Goal: Information Seeking & Learning: Learn about a topic

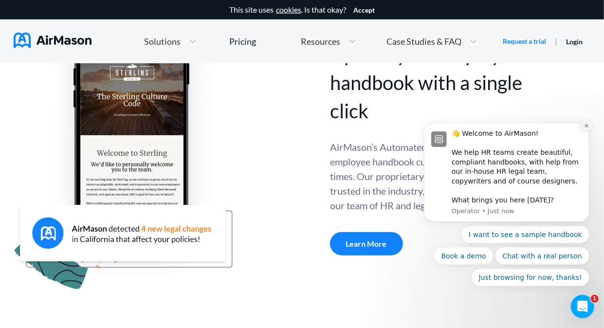
click at [586, 128] on icon "Dismiss notification" at bounding box center [585, 125] width 5 height 5
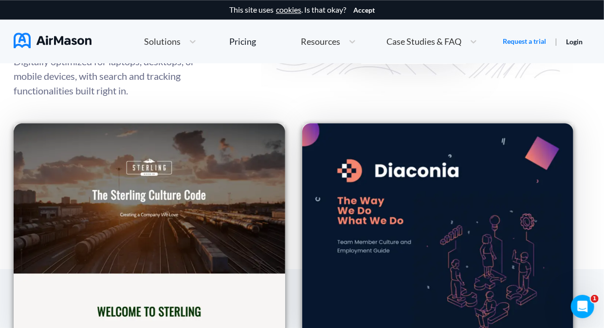
scroll to position [1411, 0]
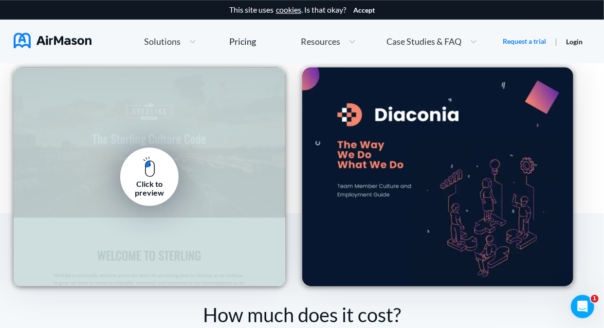
click at [194, 166] on div "Click to preview" at bounding box center [150, 176] width 272 height 219
click at [157, 168] on link "Click to preview" at bounding box center [149, 176] width 58 height 58
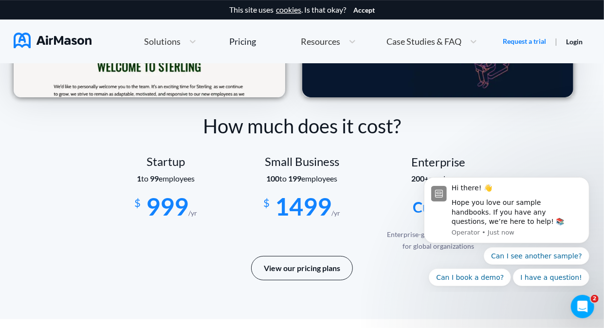
scroll to position [1606, 0]
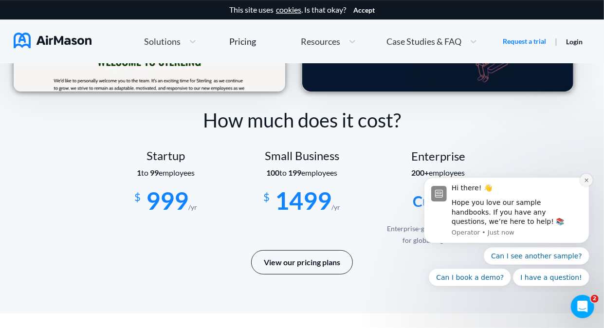
click at [585, 180] on icon "Dismiss notification" at bounding box center [585, 179] width 5 height 5
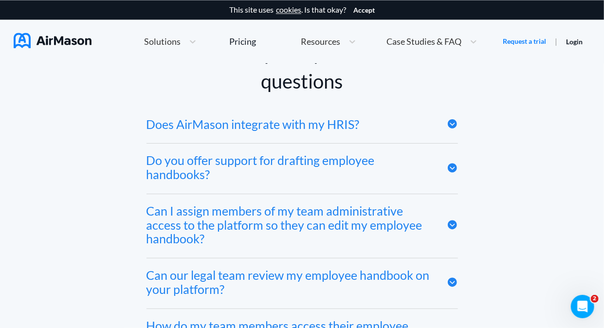
scroll to position [4574, 0]
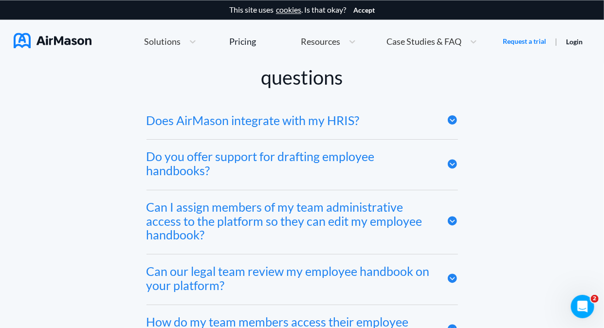
click at [378, 132] on div "Does AirMason integrate with my HRIS?" at bounding box center [301, 122] width 311 height 36
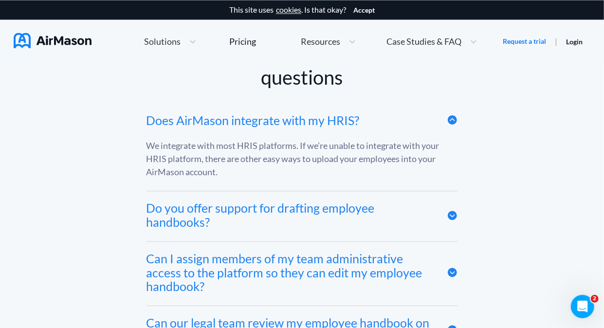
click at [381, 131] on div "Does AirMason integrate with my HRIS?" at bounding box center [301, 122] width 311 height 36
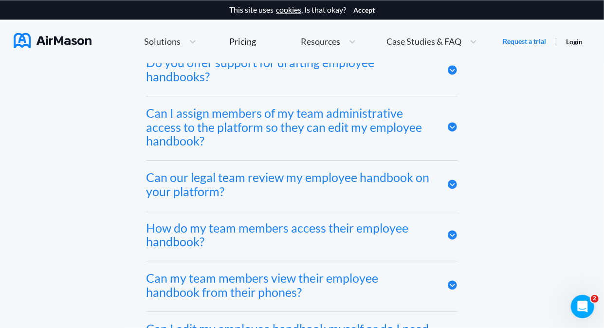
scroll to position [4671, 0]
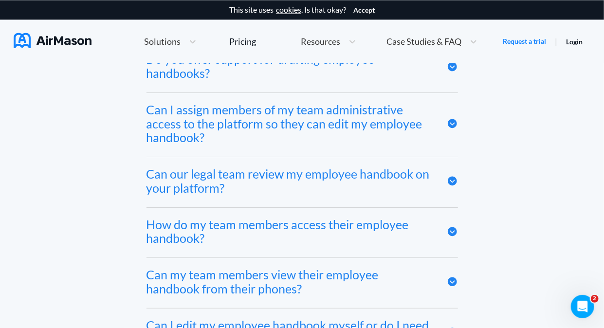
click at [367, 137] on div "Can I assign members of my team administrative access to the platform so they c…" at bounding box center [289, 124] width 286 height 42
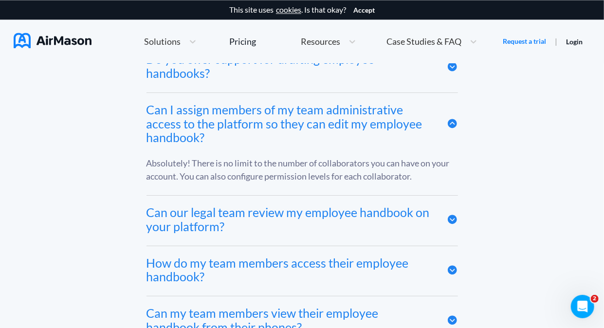
click at [367, 137] on div "Can I assign members of my team administrative access to the platform so they c…" at bounding box center [289, 124] width 286 height 42
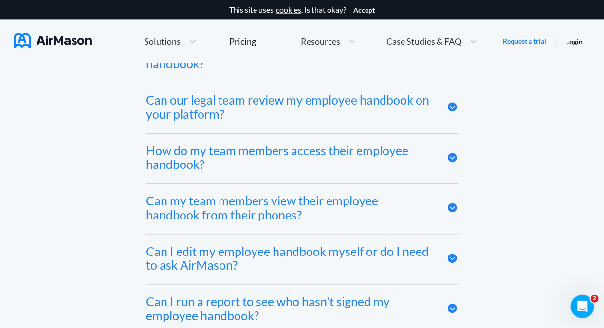
scroll to position [4769, 0]
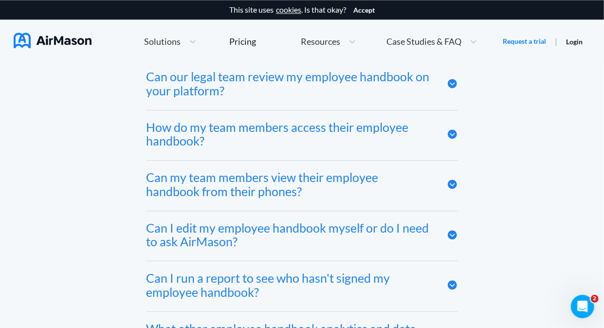
click at [364, 141] on div "How do my team members access their employee handbook?" at bounding box center [289, 134] width 286 height 28
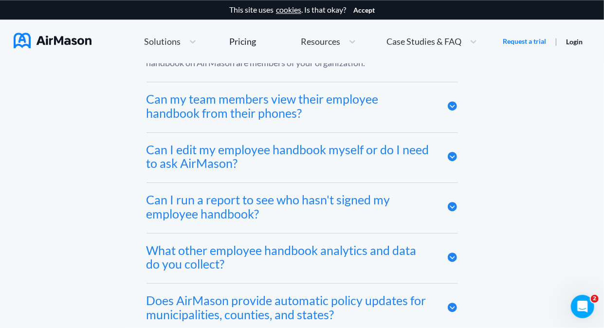
scroll to position [4915, 0]
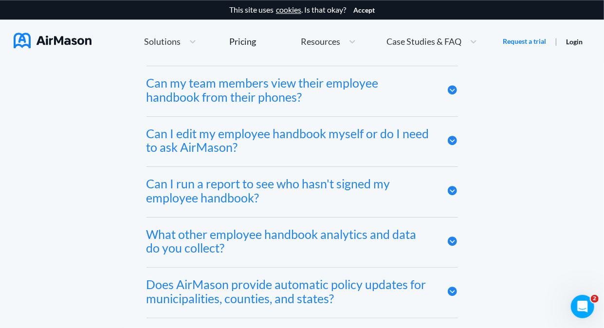
click at [309, 198] on div "Can I run a report to see who hasn't signed my employee handbook?" at bounding box center [289, 191] width 286 height 28
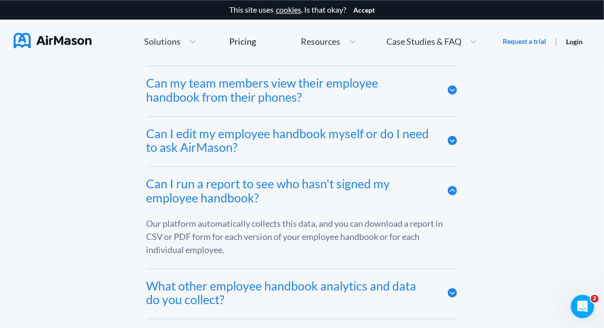
click at [309, 198] on div "Can I run a report to see who hasn't signed my employee handbook?" at bounding box center [289, 191] width 286 height 28
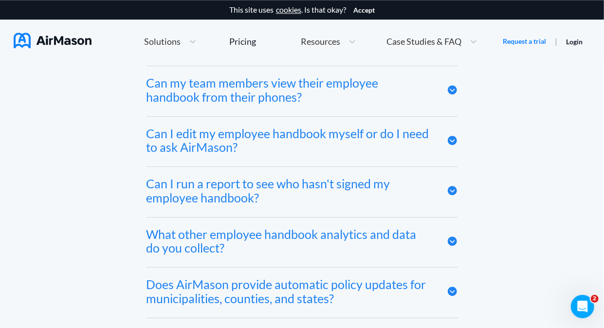
click at [305, 245] on div "What other employee handbook analytics and data do you collect?" at bounding box center [289, 241] width 286 height 28
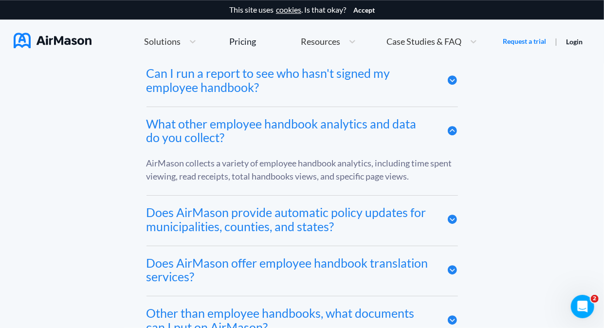
scroll to position [5061, 0]
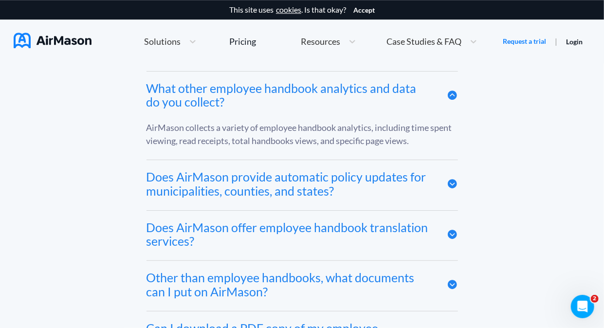
click at [326, 198] on div "Does AirMason provide automatic policy updates for municipalities, counties, an…" at bounding box center [289, 184] width 286 height 28
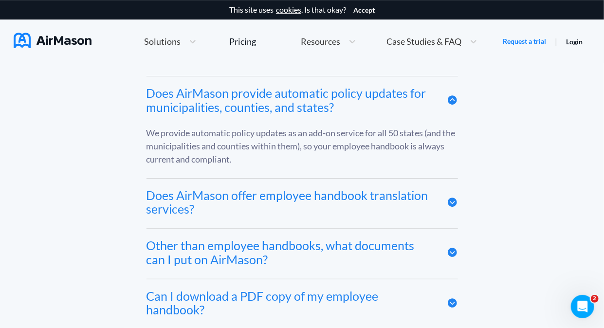
scroll to position [5207, 0]
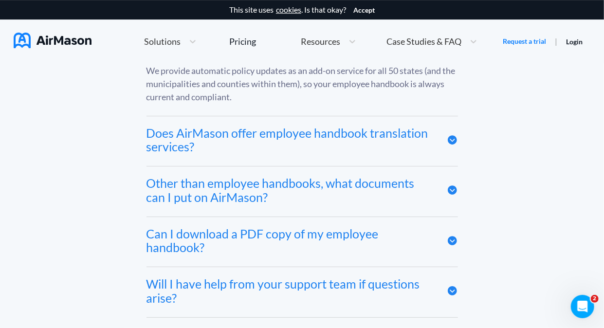
click at [362, 139] on div "Does AirMason offer employee handbook translation services?" at bounding box center [289, 140] width 286 height 28
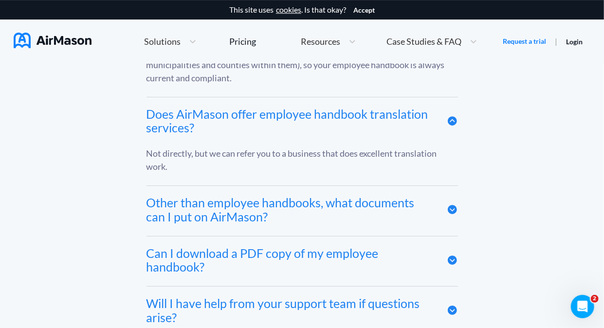
scroll to position [5255, 0]
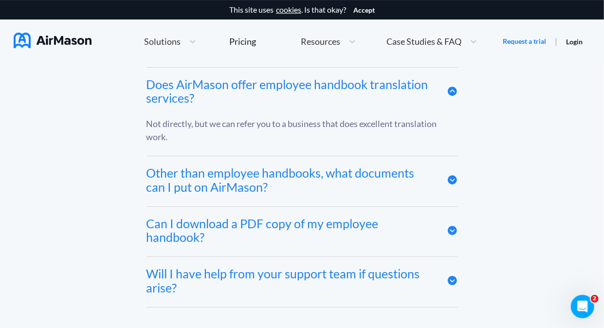
click at [348, 188] on div "Other than employee handbooks, what documents can I put on AirMason?" at bounding box center [289, 180] width 286 height 28
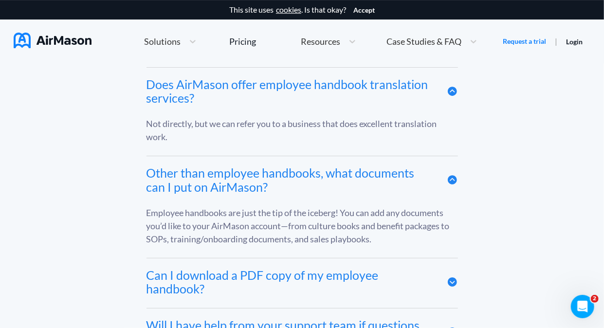
click at [376, 180] on div "Other than employee handbooks, what documents can I put on AirMason?" at bounding box center [289, 180] width 286 height 28
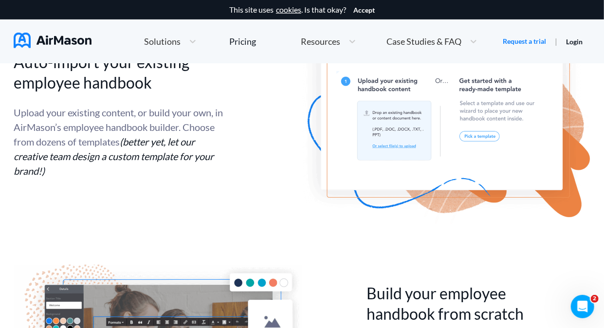
scroll to position [1898, 0]
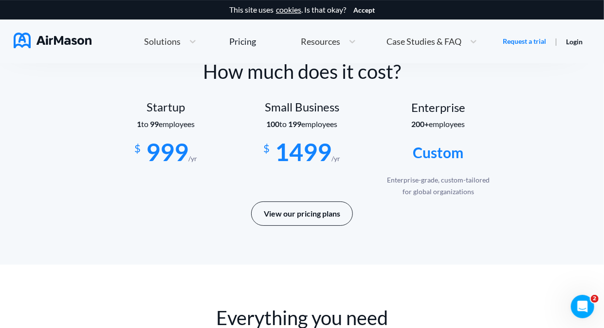
click at [182, 40] on div "Solutions" at bounding box center [161, 42] width 45 height 12
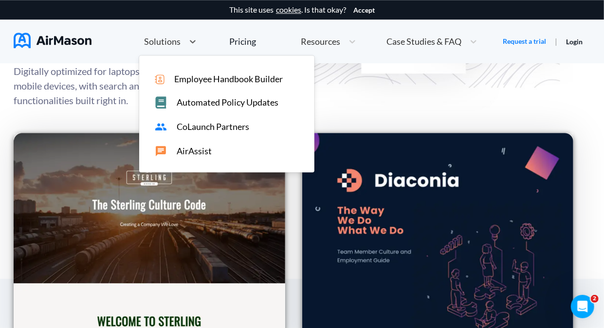
click at [201, 151] on span "AirAssist" at bounding box center [194, 151] width 35 height 10
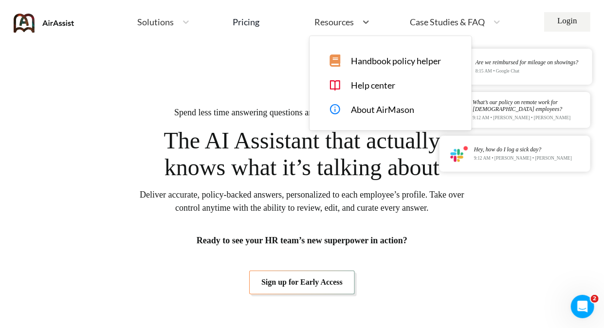
click at [330, 23] on span "Resources" at bounding box center [333, 22] width 39 height 9
click at [387, 113] on span "About AirMason" at bounding box center [382, 110] width 63 height 10
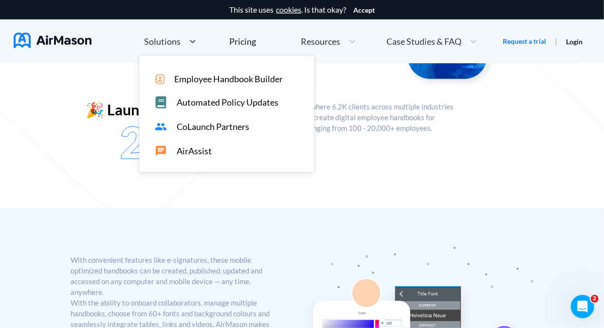
scroll to position [32, 0]
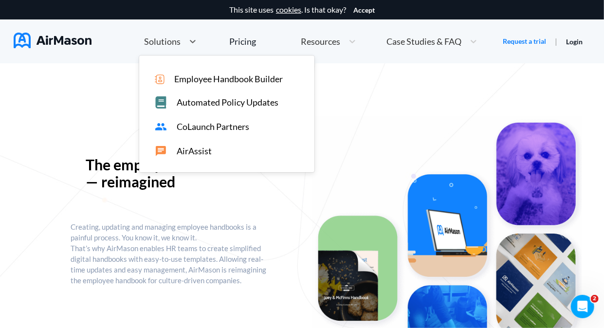
click at [165, 42] on span "Solutions" at bounding box center [162, 41] width 36 height 9
click at [200, 76] on span "Employee Handbook Builder" at bounding box center [228, 79] width 109 height 10
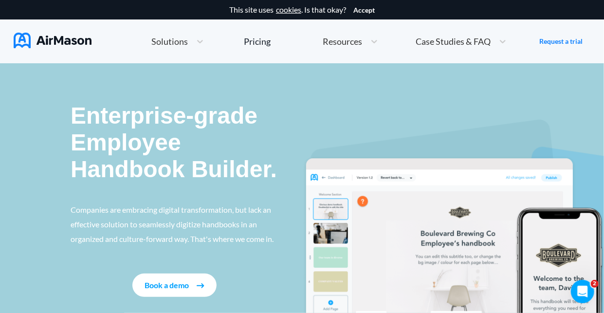
click at [458, 39] on span "Case Studies & FAQ" at bounding box center [453, 41] width 75 height 9
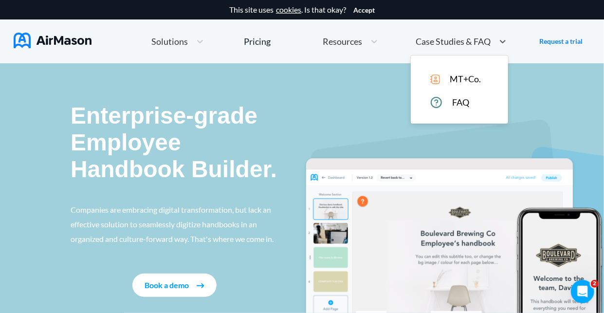
click at [459, 103] on span "FAQ" at bounding box center [460, 102] width 17 height 10
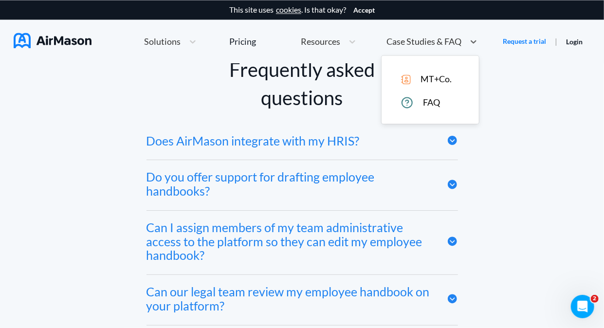
scroll to position [4245, 0]
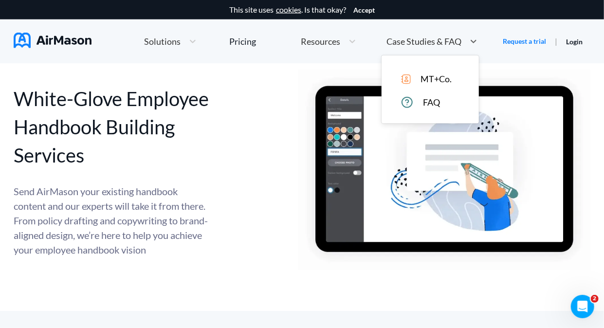
click at [447, 39] on span "Case Studies & FAQ" at bounding box center [423, 41] width 75 height 9
click at [440, 82] on span "MT+Co." at bounding box center [435, 79] width 31 height 10
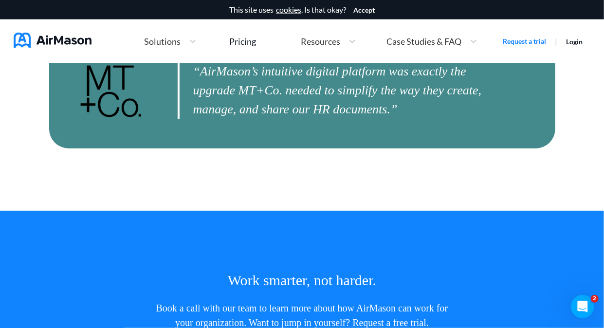
scroll to position [2482, 0]
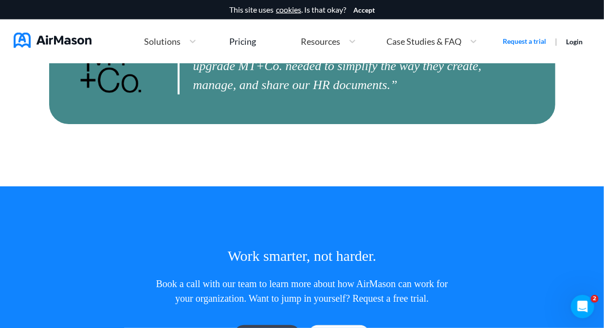
click at [188, 46] on div at bounding box center [193, 42] width 18 height 12
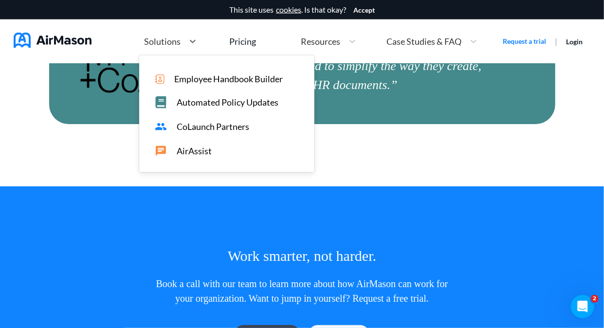
scroll to position [2173, 0]
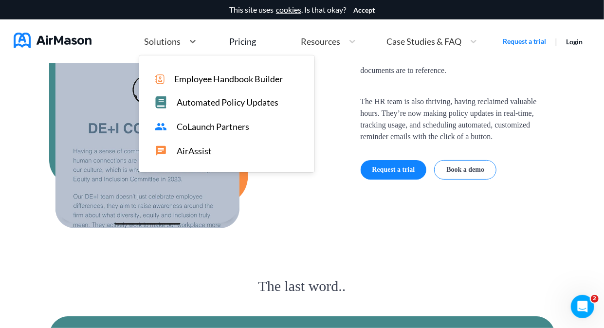
click at [219, 81] on span "Employee Handbook Builder" at bounding box center [228, 79] width 109 height 10
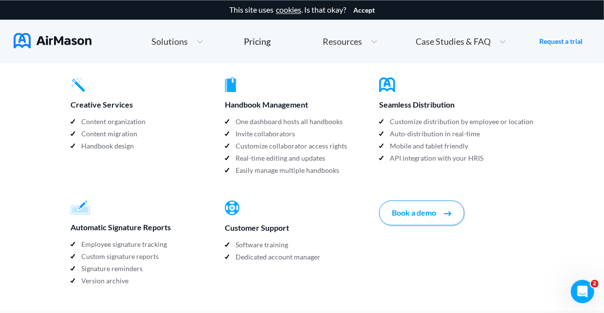
scroll to position [1022, 0]
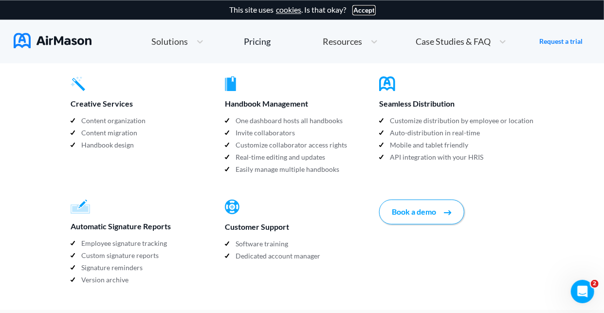
click at [367, 9] on button "Accept" at bounding box center [363, 10] width 21 height 8
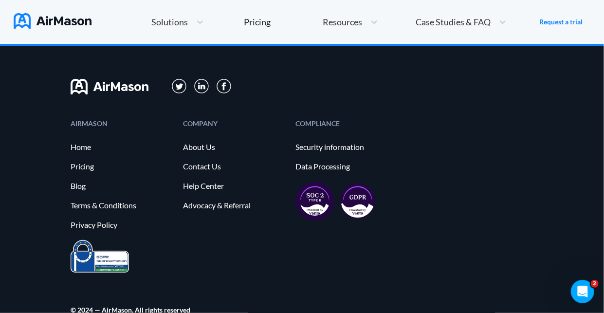
scroll to position [1694, 0]
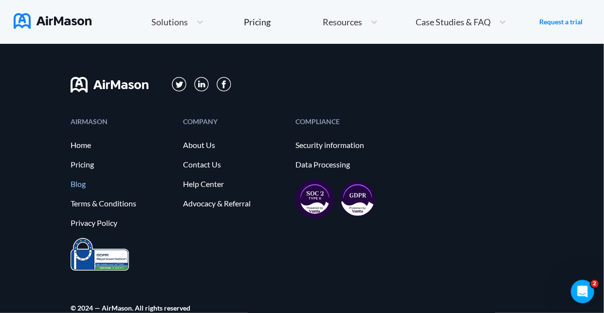
click at [80, 180] on link "Blog" at bounding box center [122, 184] width 103 height 9
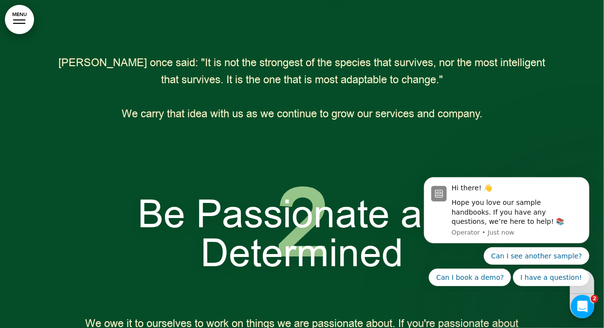
scroll to position [1608, 0]
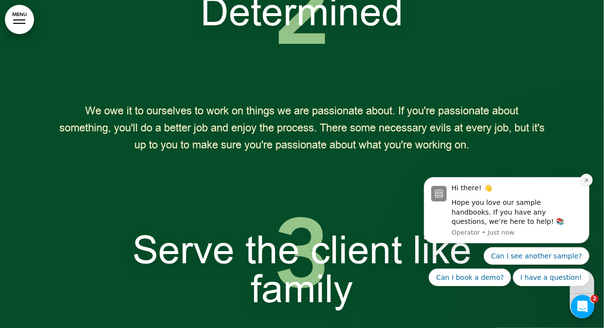
click at [587, 178] on icon "Dismiss notification" at bounding box center [585, 179] width 5 height 5
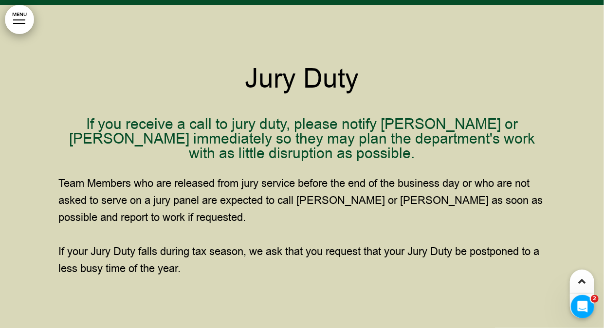
scroll to position [16871, 0]
